Goal: Find specific page/section: Find specific page/section

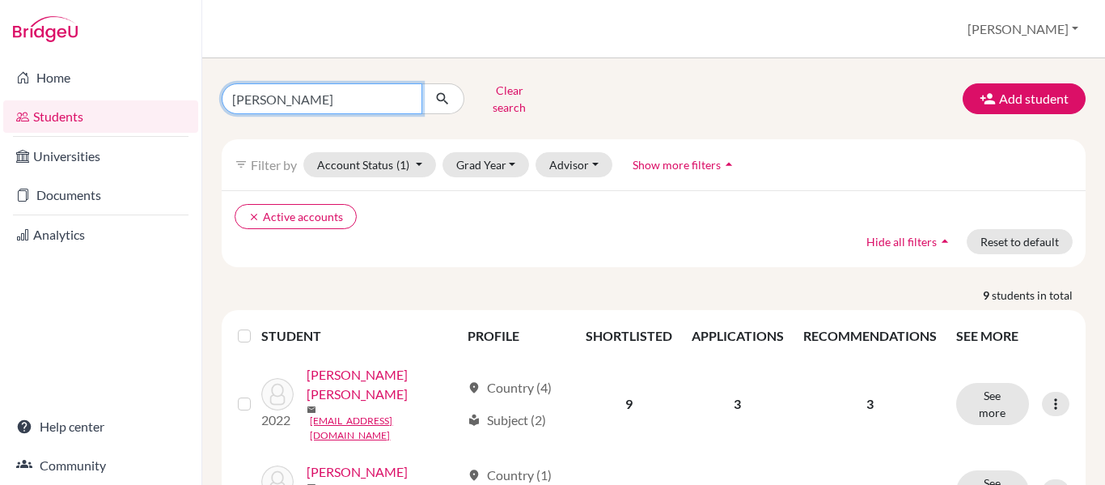
click at [298, 92] on input "[PERSON_NAME]" at bounding box center [322, 98] width 201 height 31
type input "s"
type input "[PERSON_NAME]"
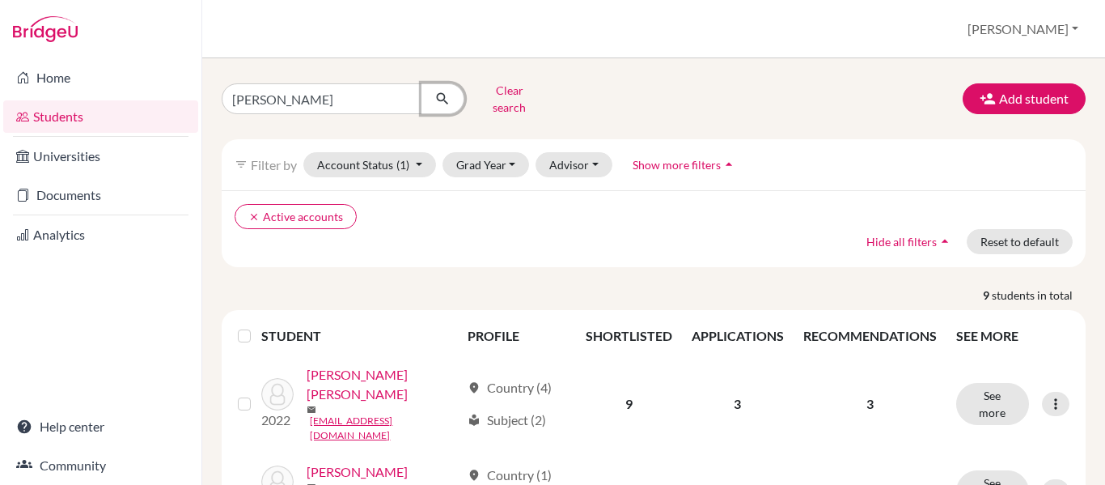
click at [442, 100] on icon "submit" at bounding box center [442, 99] width 16 height 16
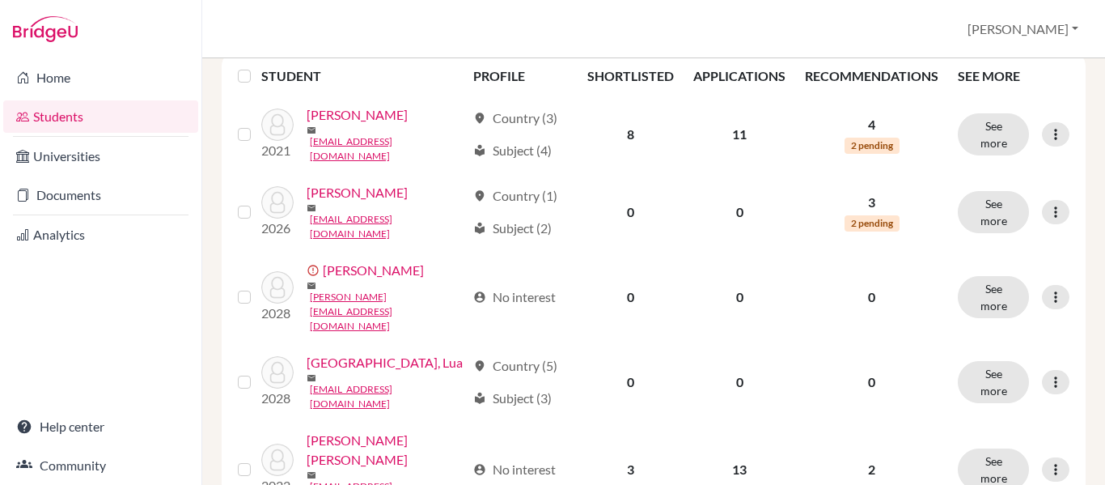
scroll to position [262, 0]
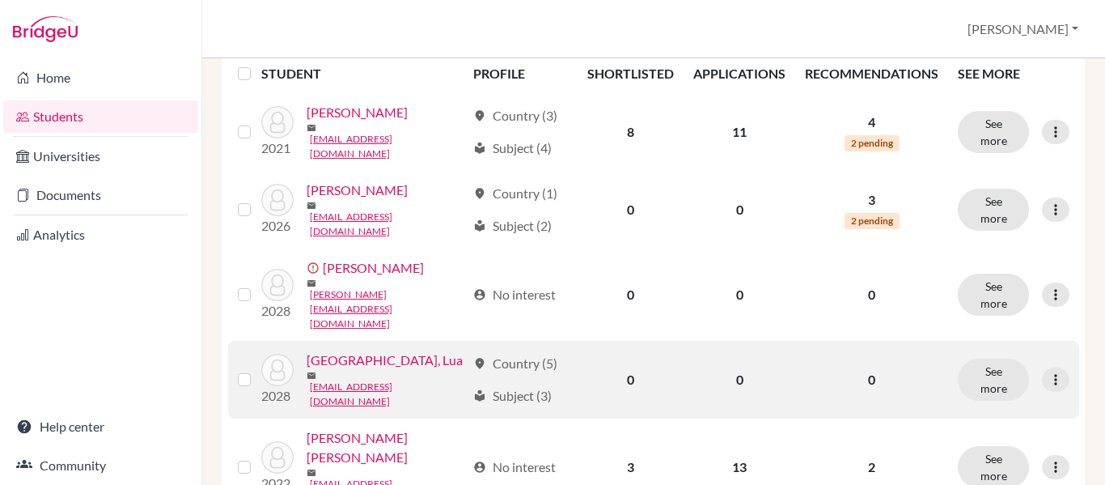
click at [339, 350] on link "[GEOGRAPHIC_DATA], Lua" at bounding box center [385, 359] width 156 height 19
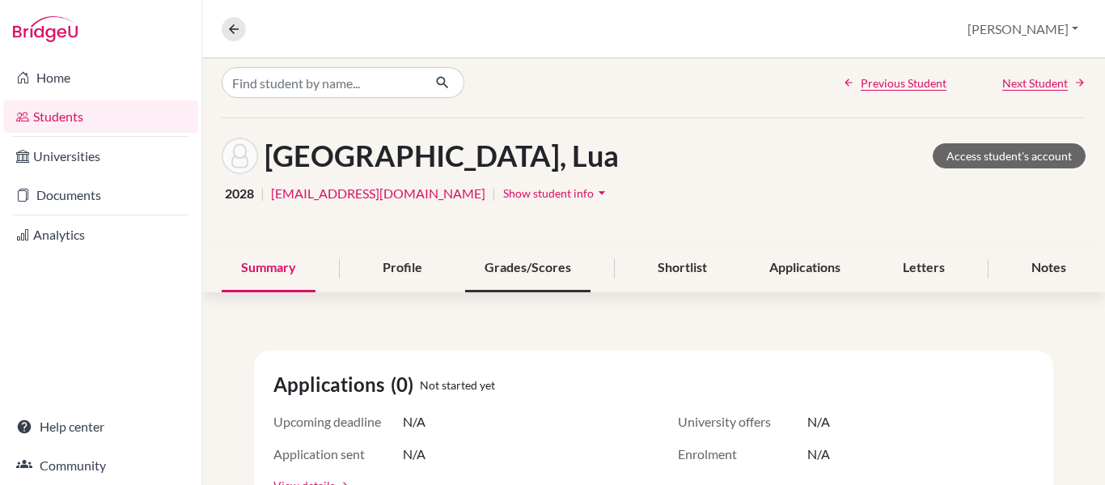
scroll to position [6, 0]
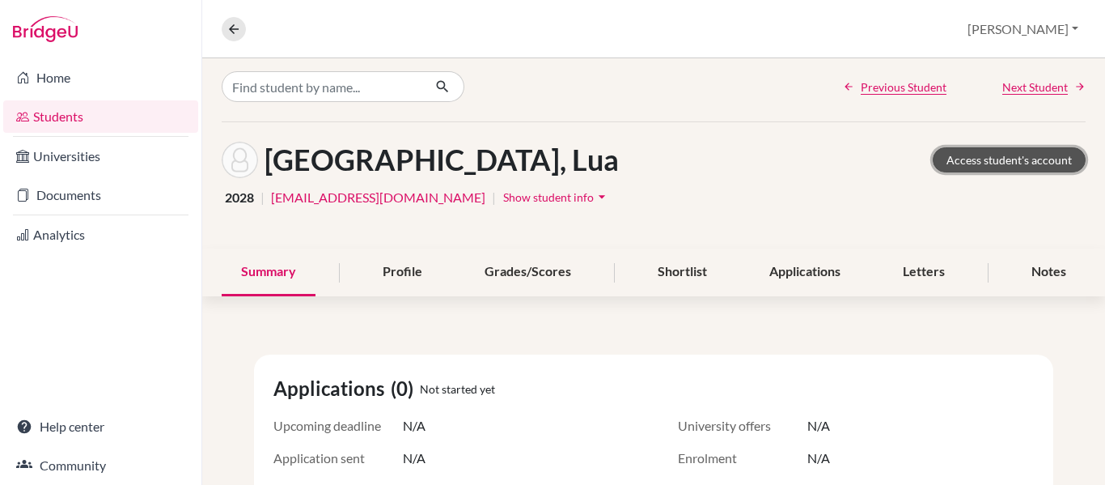
click at [1023, 163] on link "Access student's account" at bounding box center [1009, 159] width 153 height 25
